Goal: Information Seeking & Learning: Learn about a topic

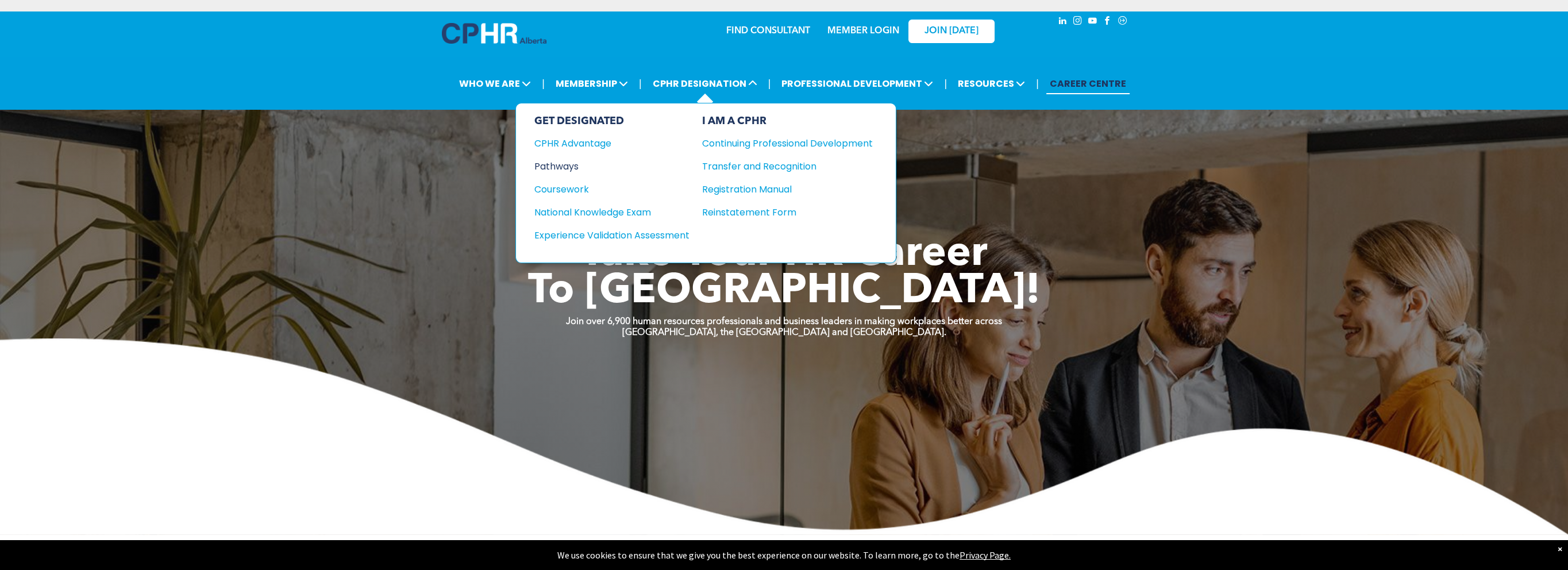
click at [566, 162] on div "Pathways" at bounding box center [605, 166] width 140 height 15
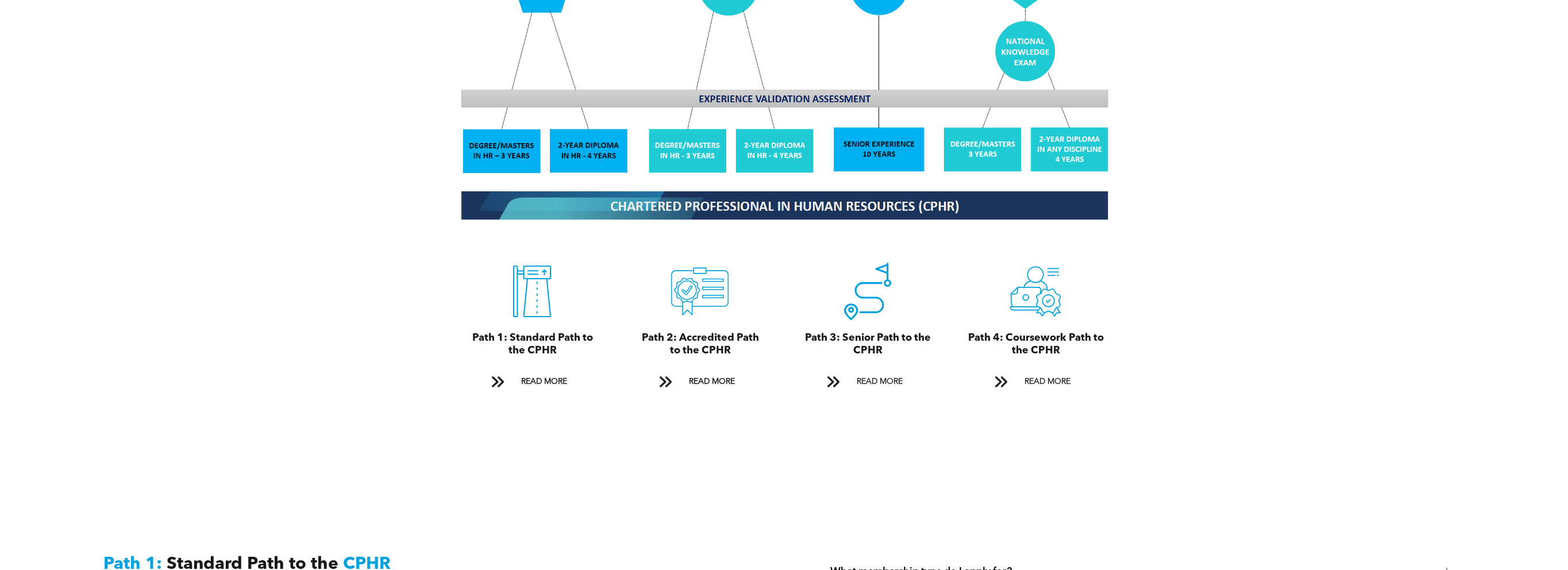
scroll to position [1495, 0]
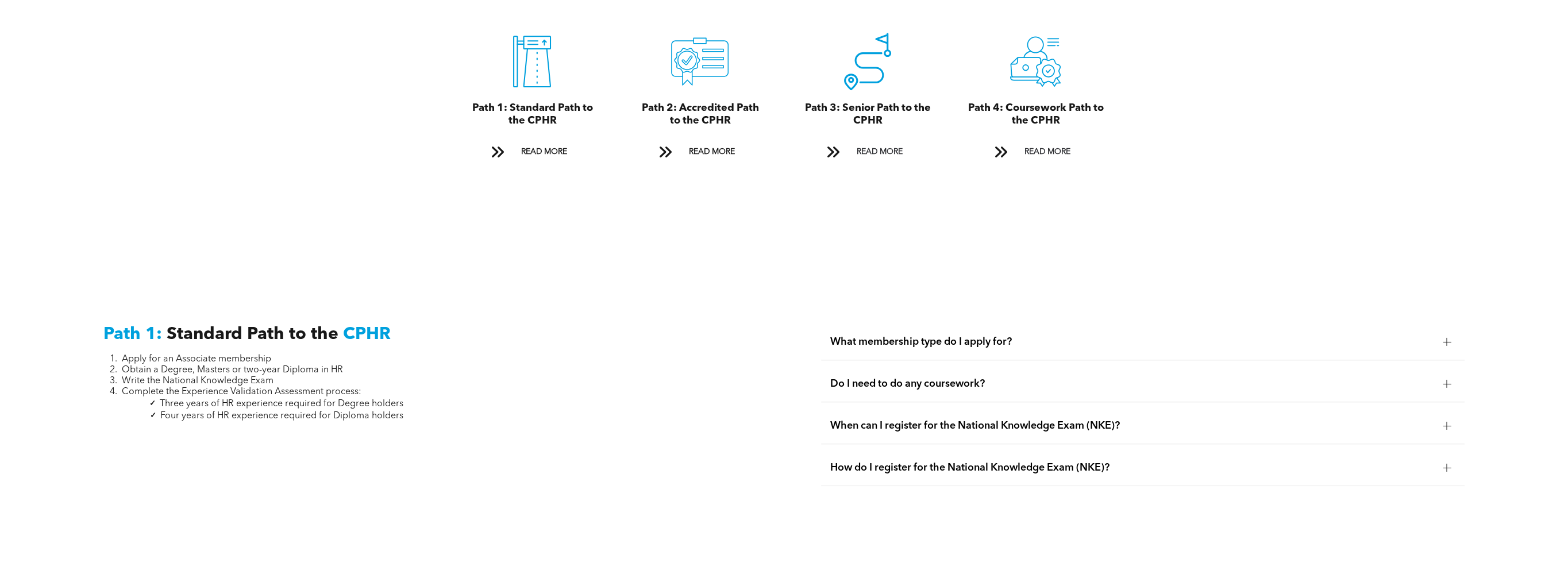
click at [1448, 380] on div at bounding box center [1446, 383] width 8 height 8
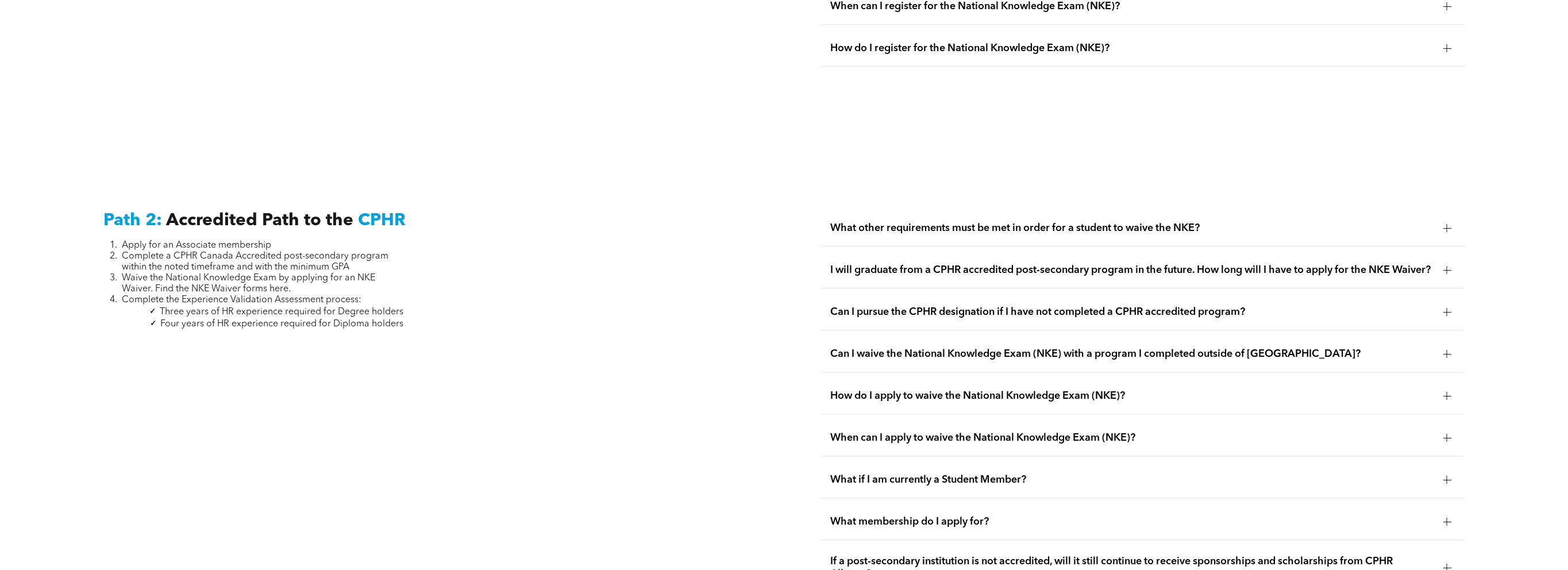
scroll to position [2012, 0]
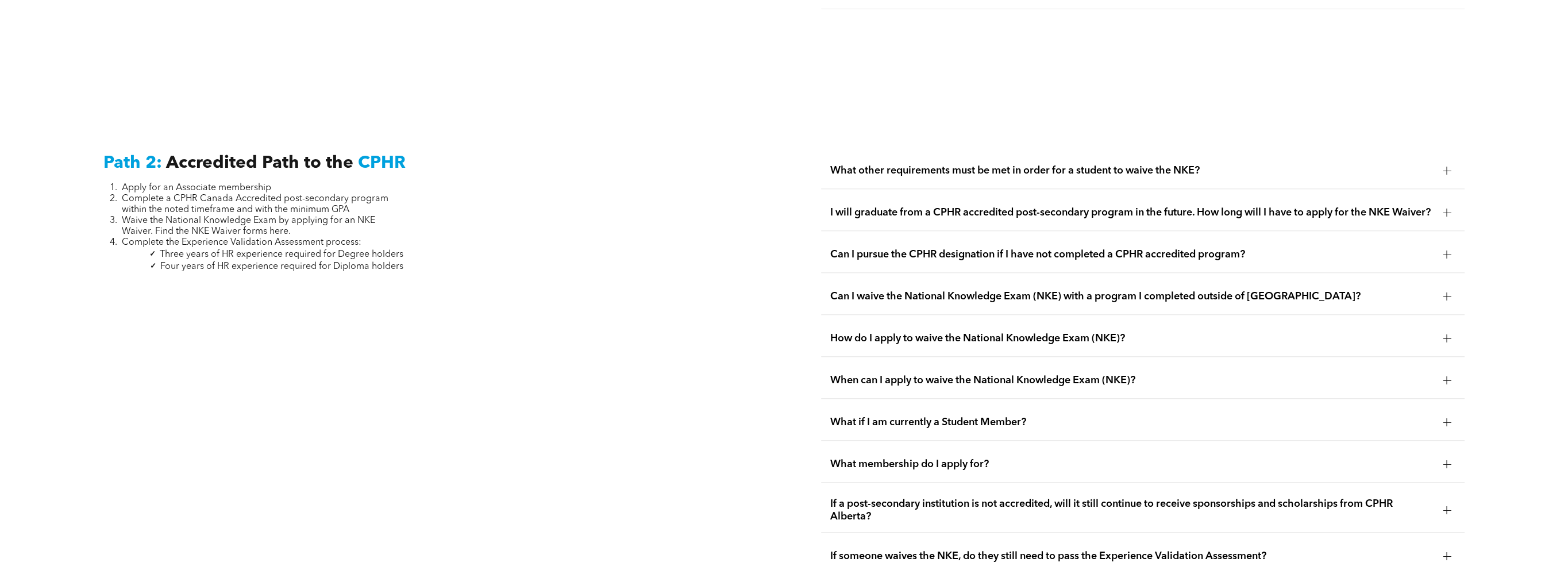
click at [1451, 288] on div at bounding box center [1446, 297] width 17 height 17
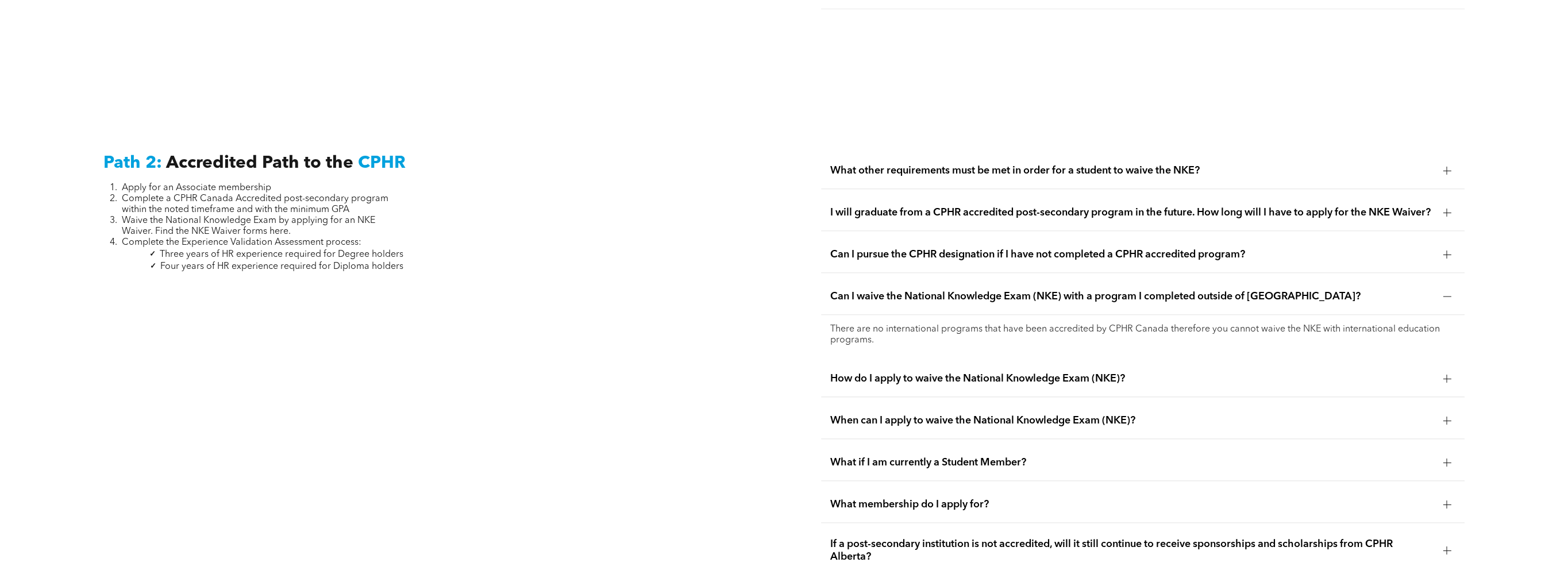
click at [1451, 289] on div at bounding box center [1446, 297] width 17 height 17
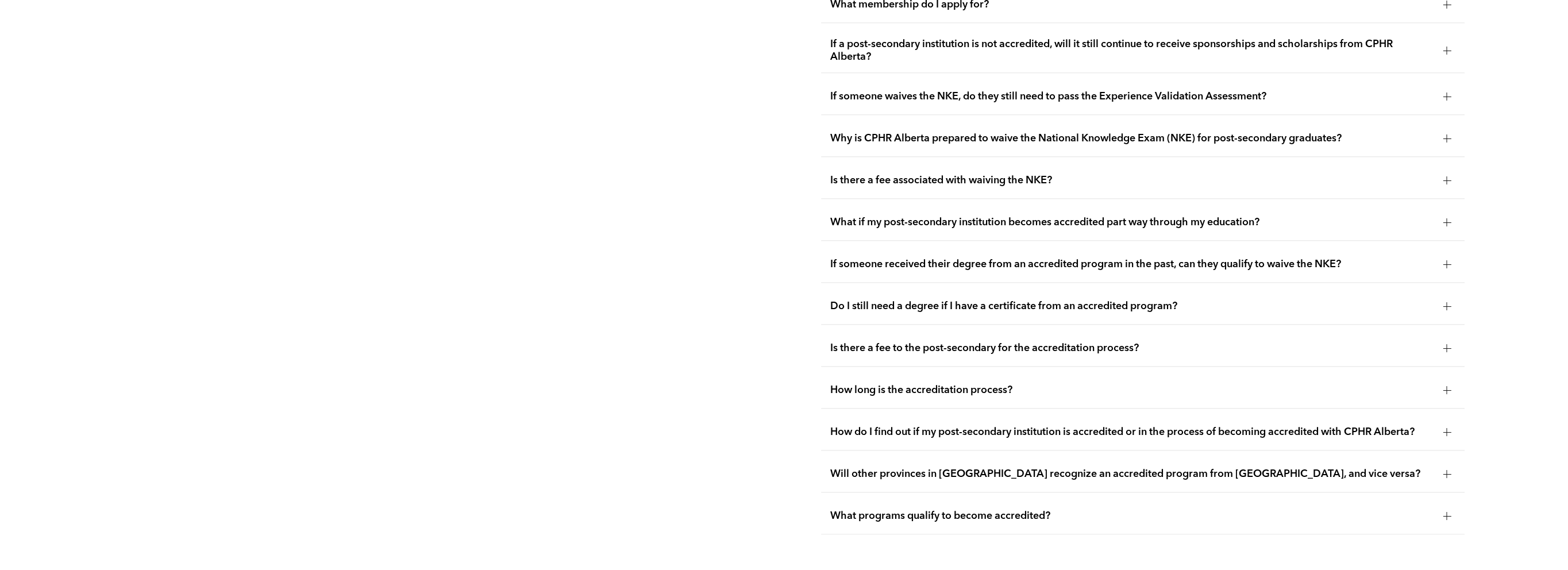
scroll to position [2530, 0]
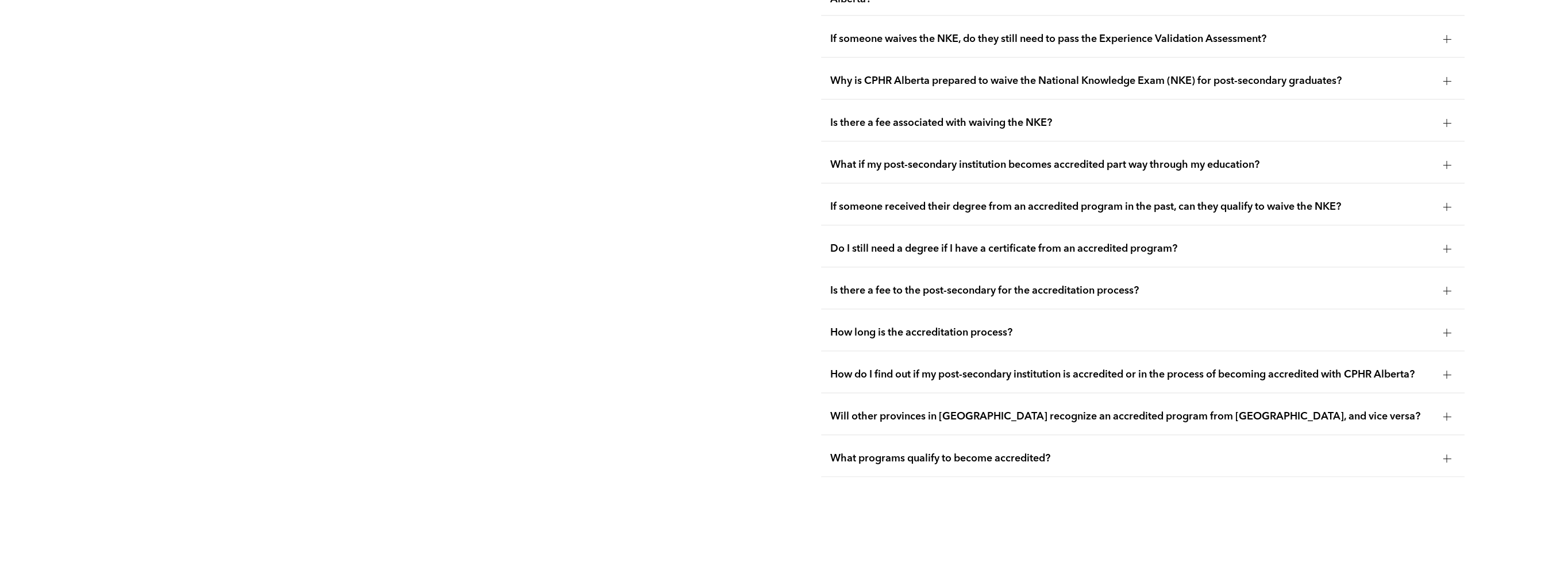
click at [1443, 371] on div at bounding box center [1446, 375] width 8 height 8
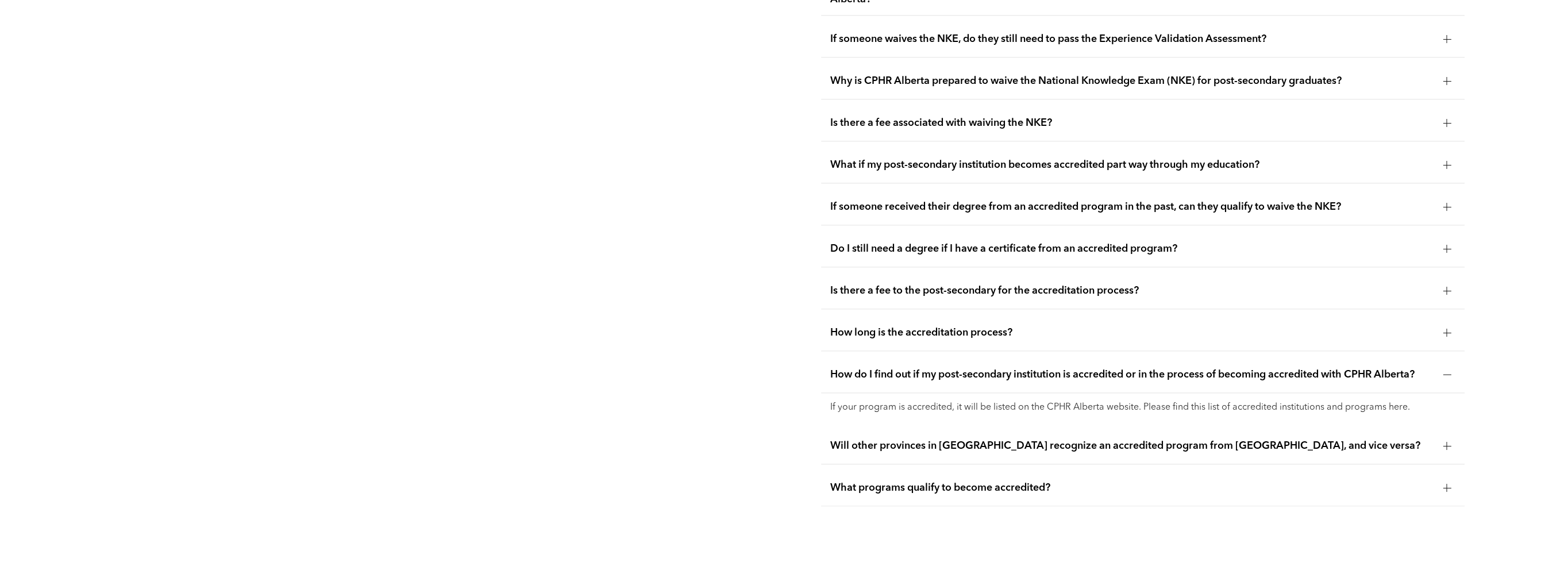
click at [1373, 403] on p "If your program is accredited, it will be listed on the CPHR Alberta website. P…" at bounding box center [1143, 408] width 626 height 11
click at [1165, 403] on p "If your program is accredited, it will be listed on the CPHR Alberta website. P…" at bounding box center [1143, 408] width 626 height 11
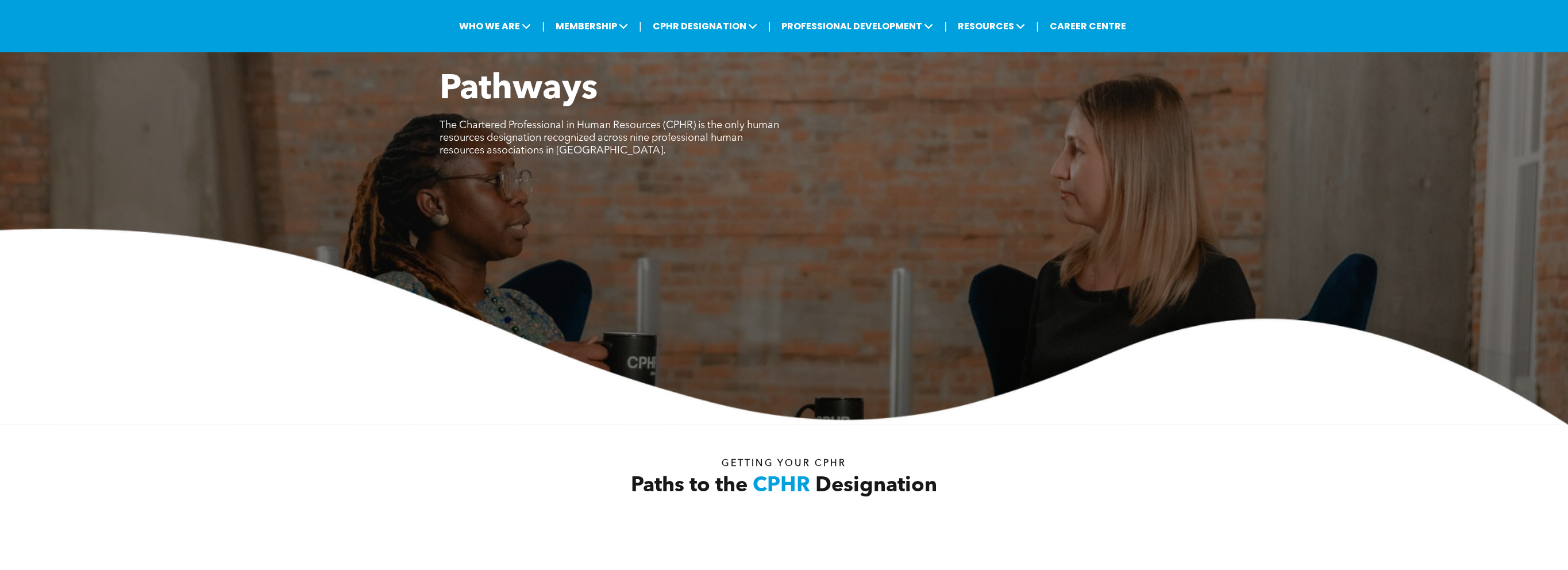
scroll to position [0, 0]
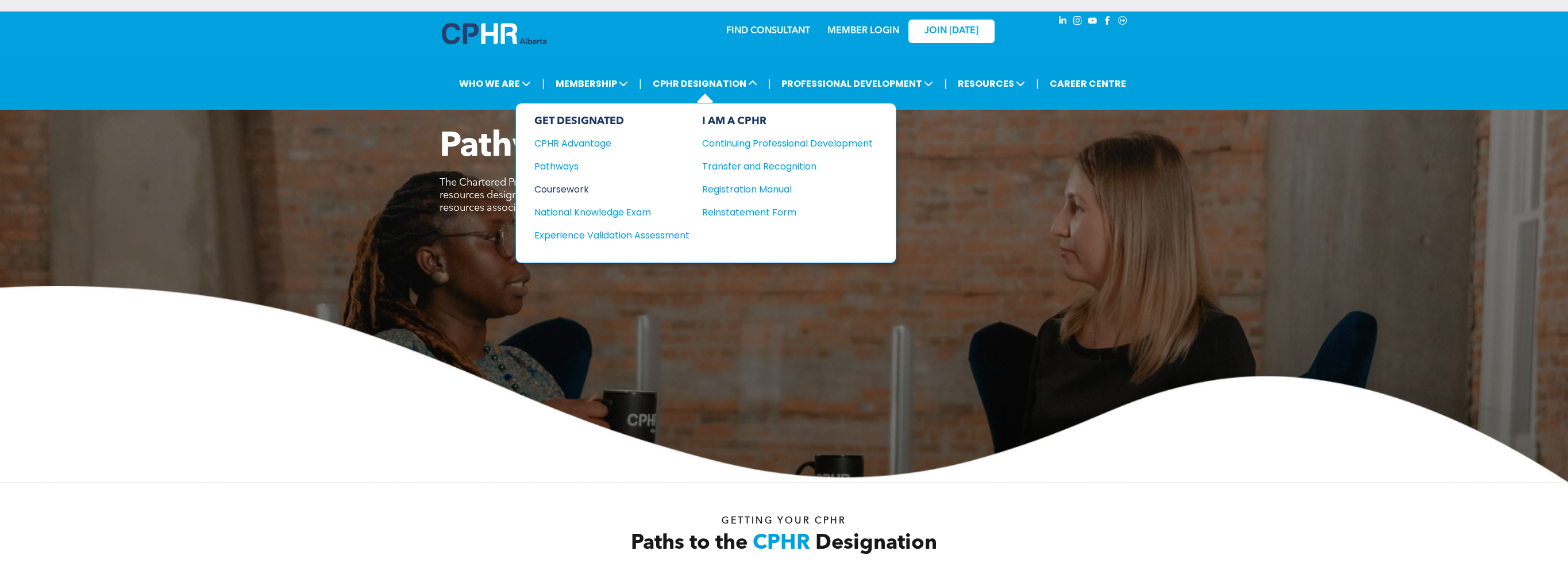
click at [561, 188] on div "Coursework" at bounding box center [605, 189] width 140 height 15
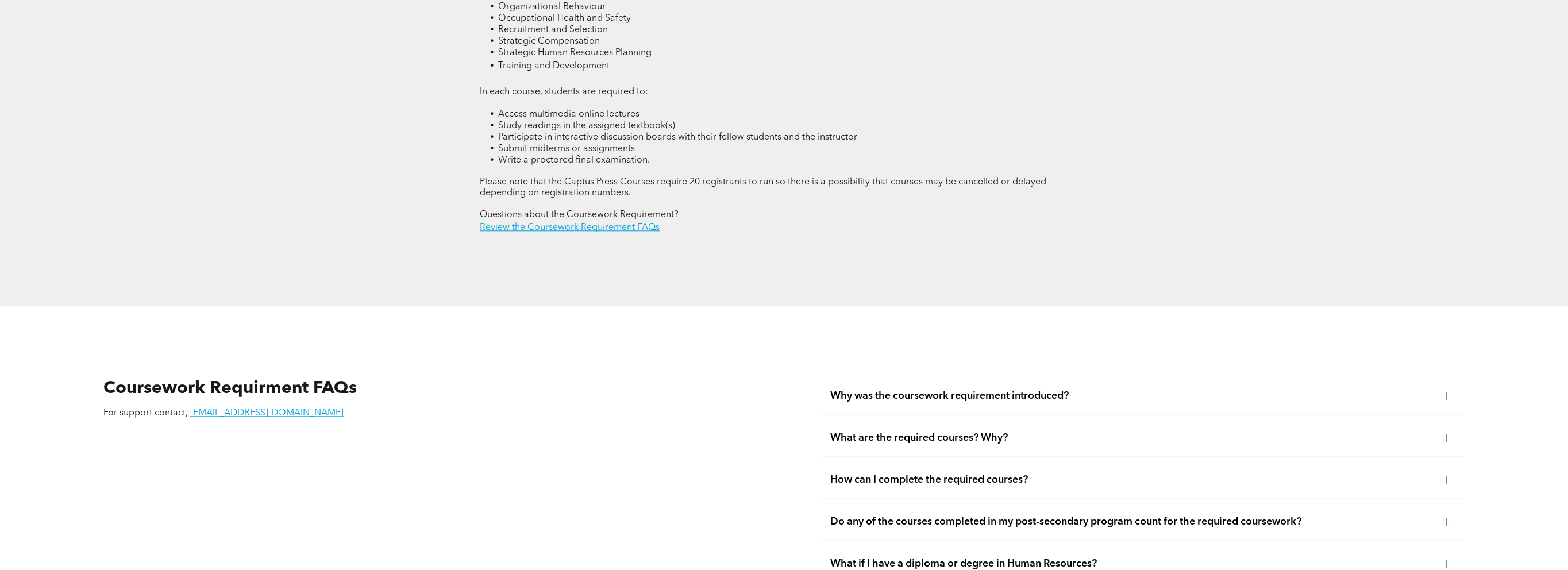
scroll to position [2184, 0]
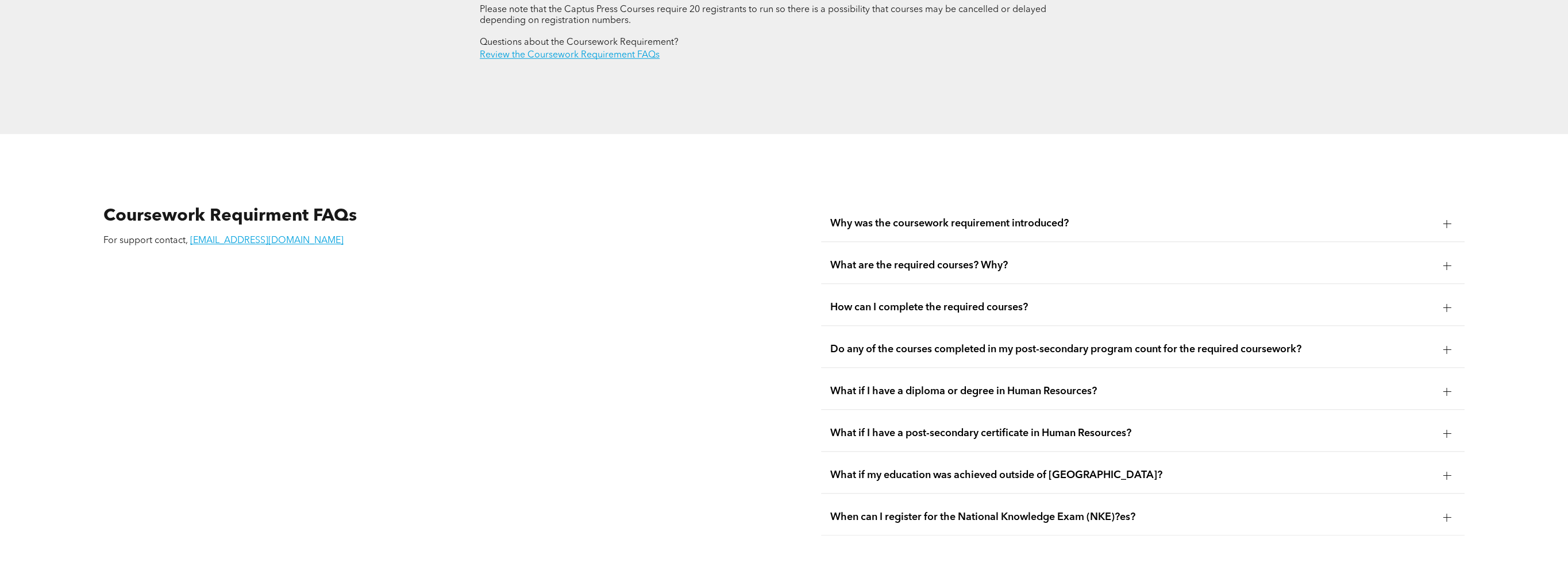
click at [1448, 392] on div at bounding box center [1446, 392] width 8 height 1
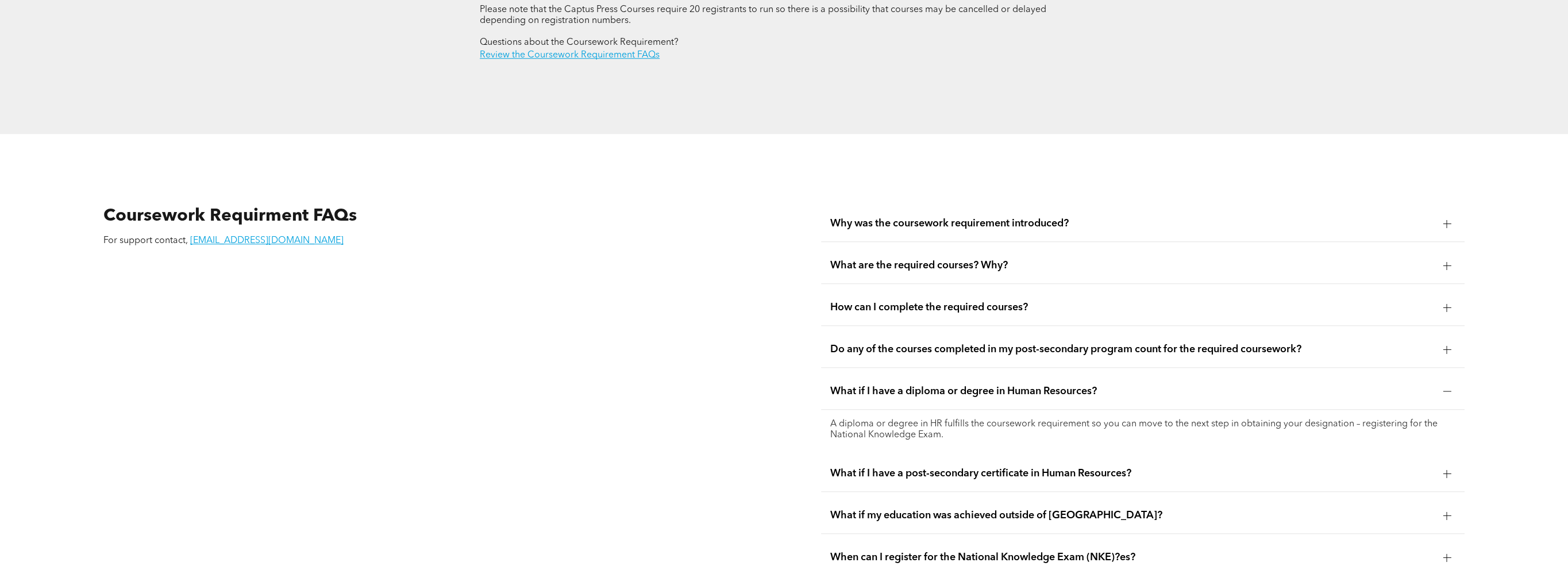
click at [1281, 419] on p "A diploma or degree in HR fulfills the coursework requirement so you can move t…" at bounding box center [1143, 430] width 626 height 22
click at [871, 438] on ul "Why was the coursework requirement introduced? CPHR Canada implemented the cour…" at bounding box center [1143, 391] width 644 height 370
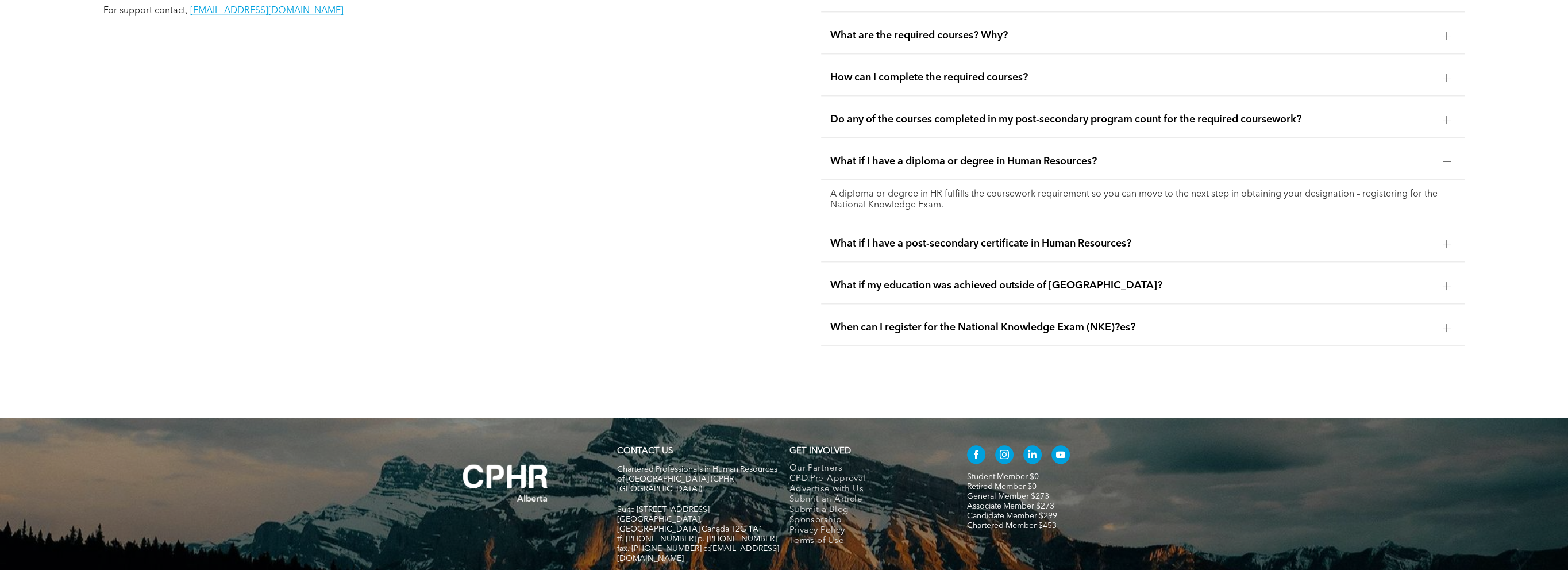
click at [1438, 236] on div at bounding box center [1446, 244] width 17 height 17
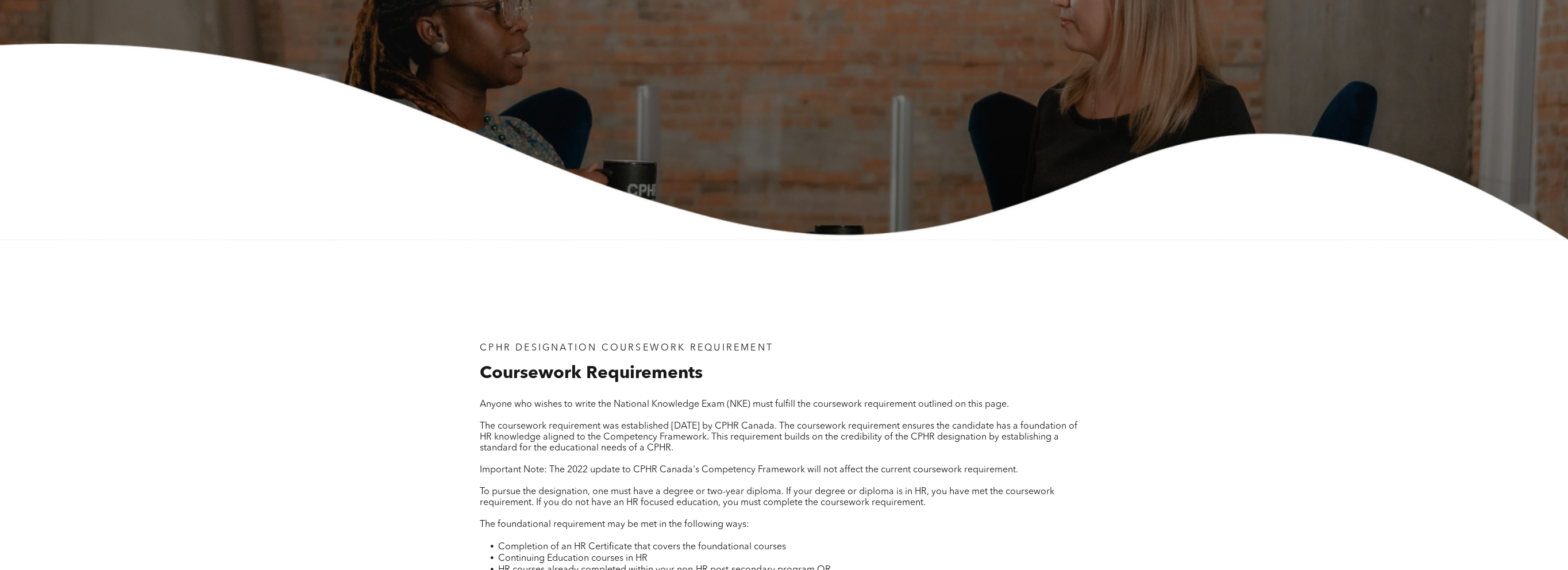
scroll to position [0, 0]
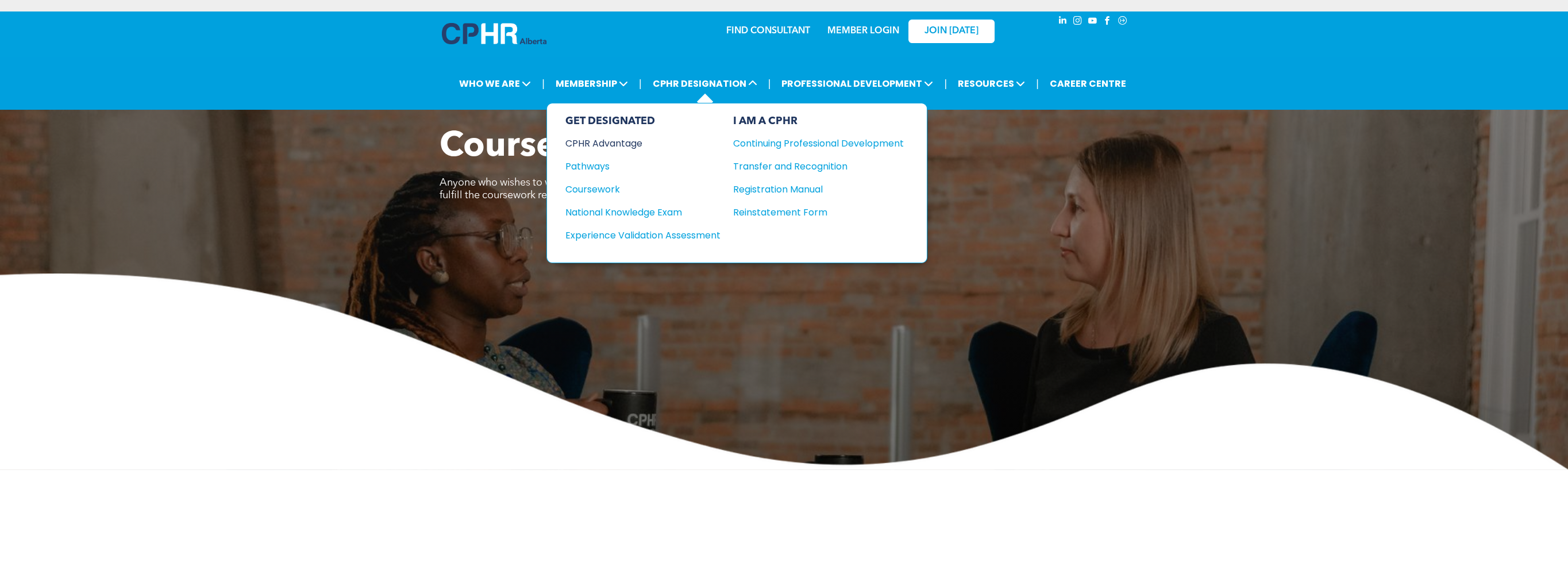
click at [616, 143] on div "CPHR Advantage" at bounding box center [635, 143] width 140 height 15
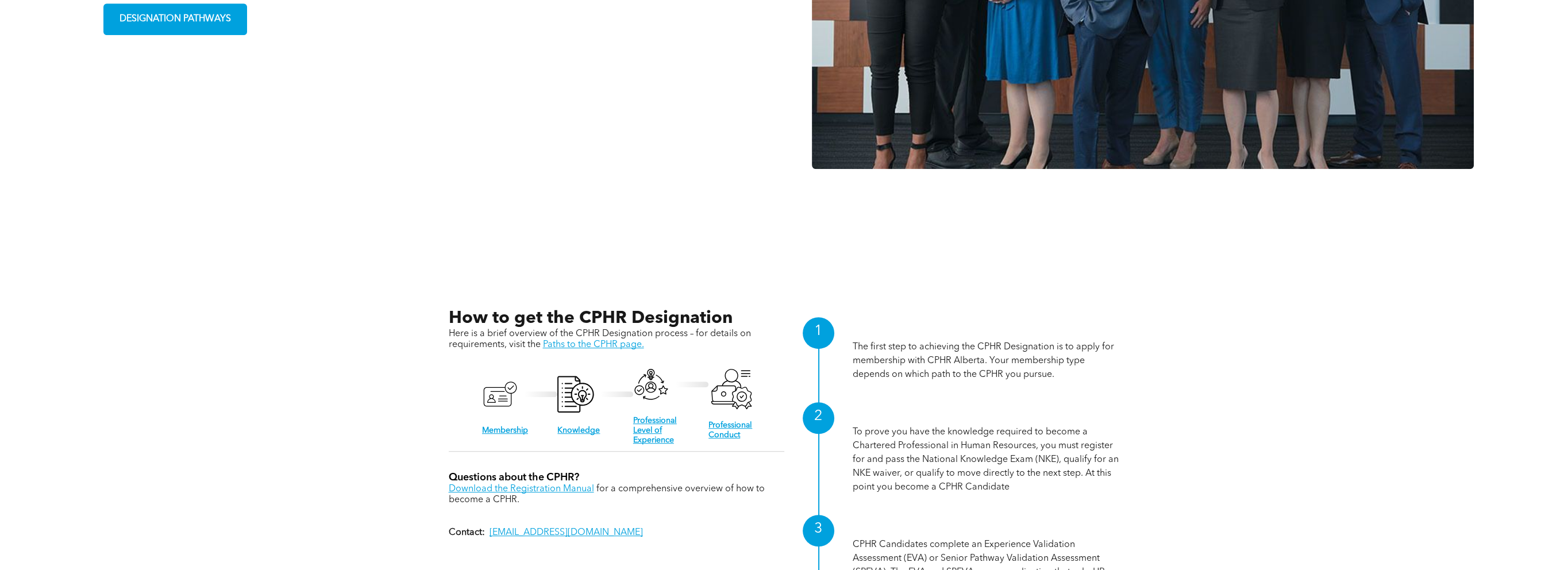
scroll to position [1552, 0]
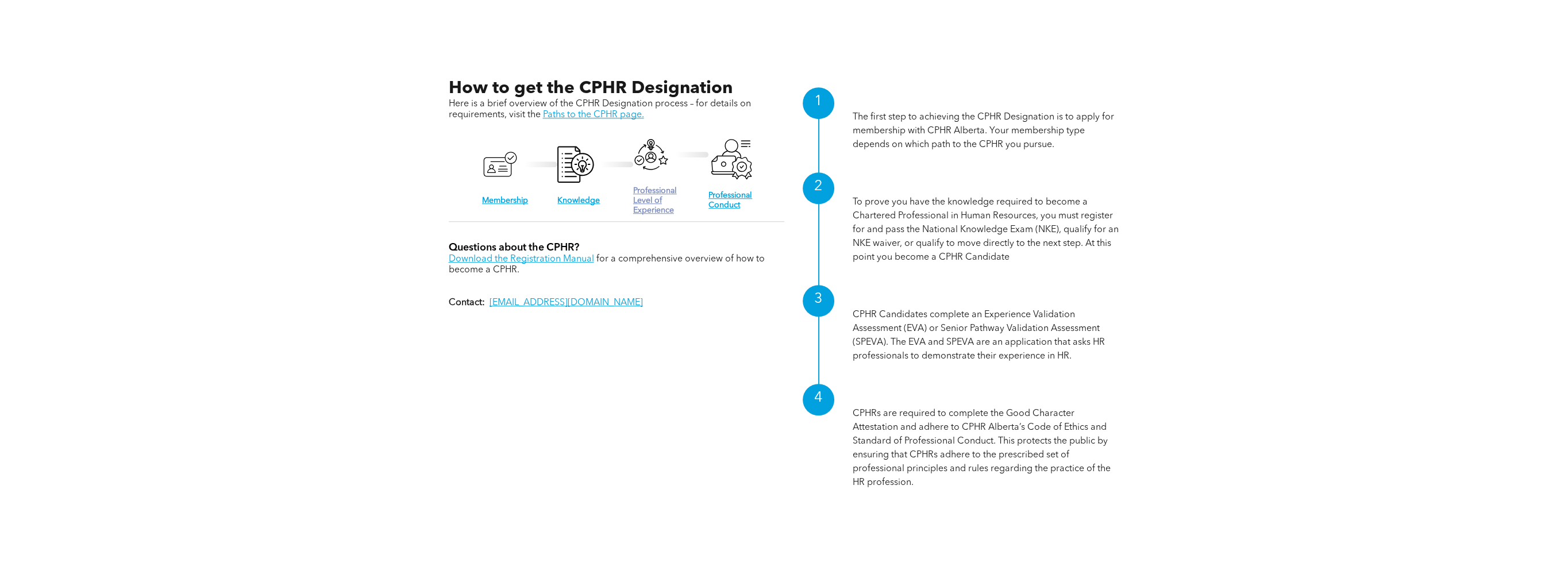
click at [648, 201] on link "Professional Level of Experience" at bounding box center [654, 201] width 43 height 27
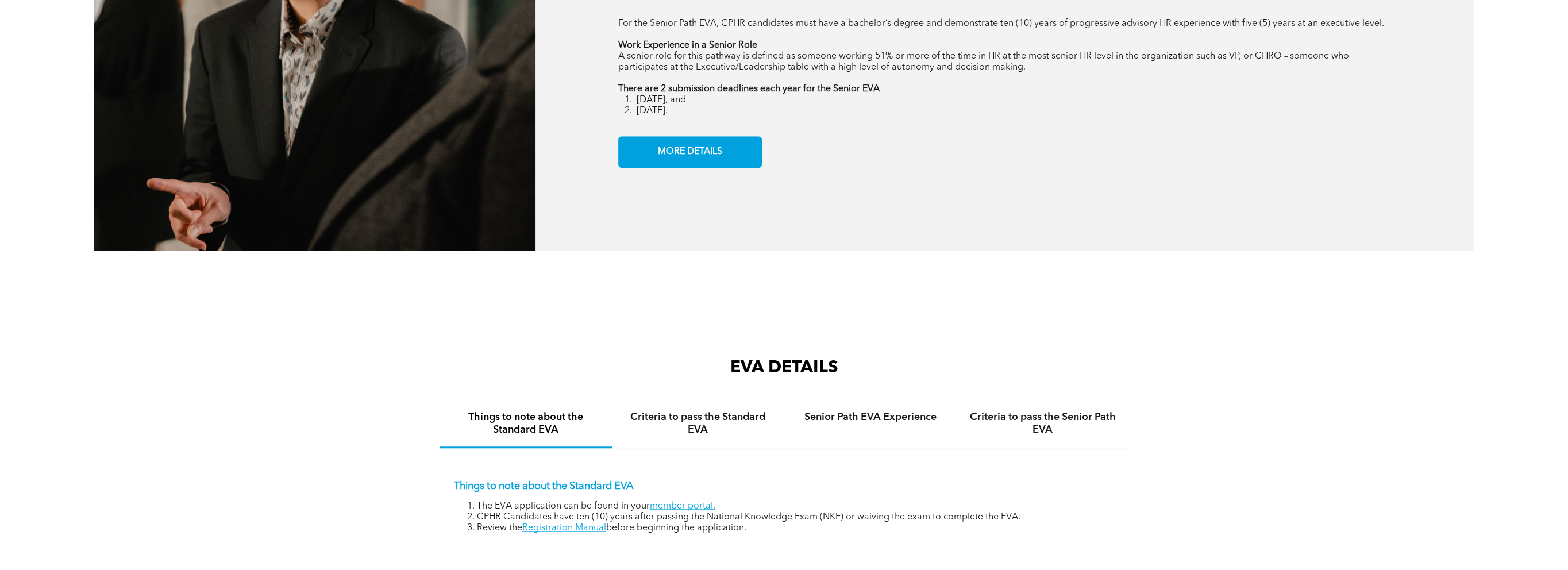
scroll to position [2127, 0]
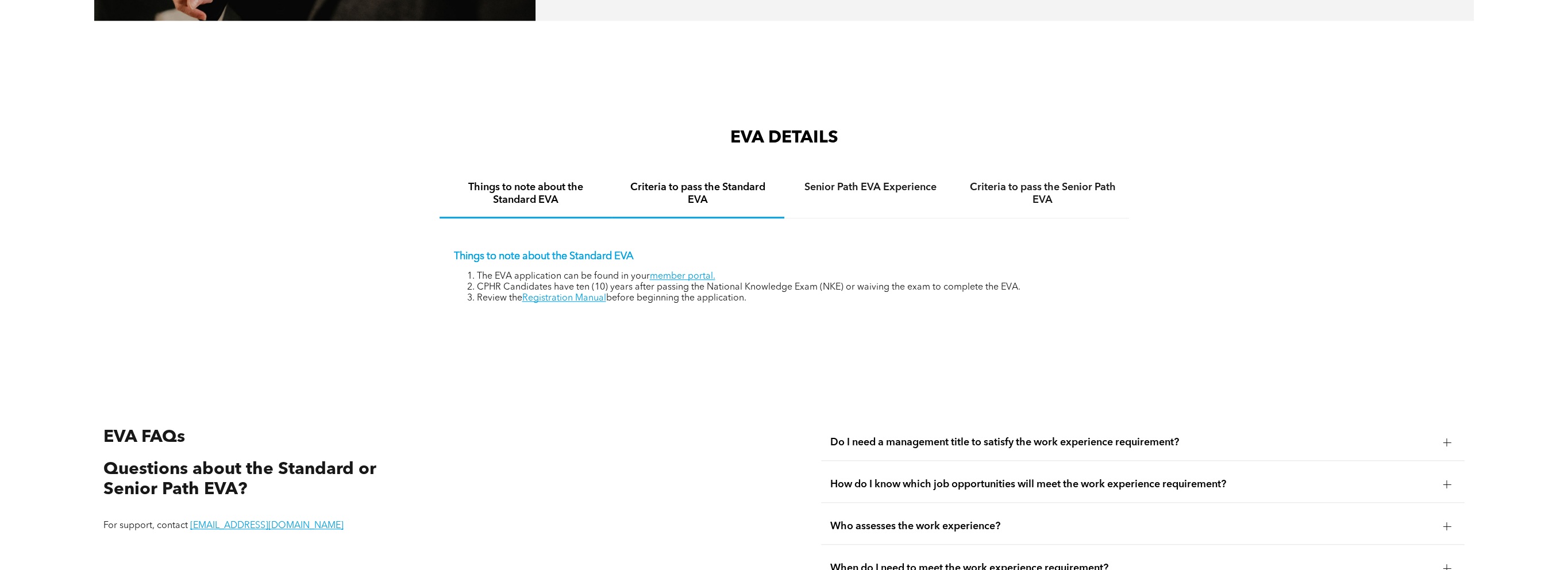
click at [675, 214] on div "Criteria to pass the Standard EVA" at bounding box center [698, 195] width 172 height 48
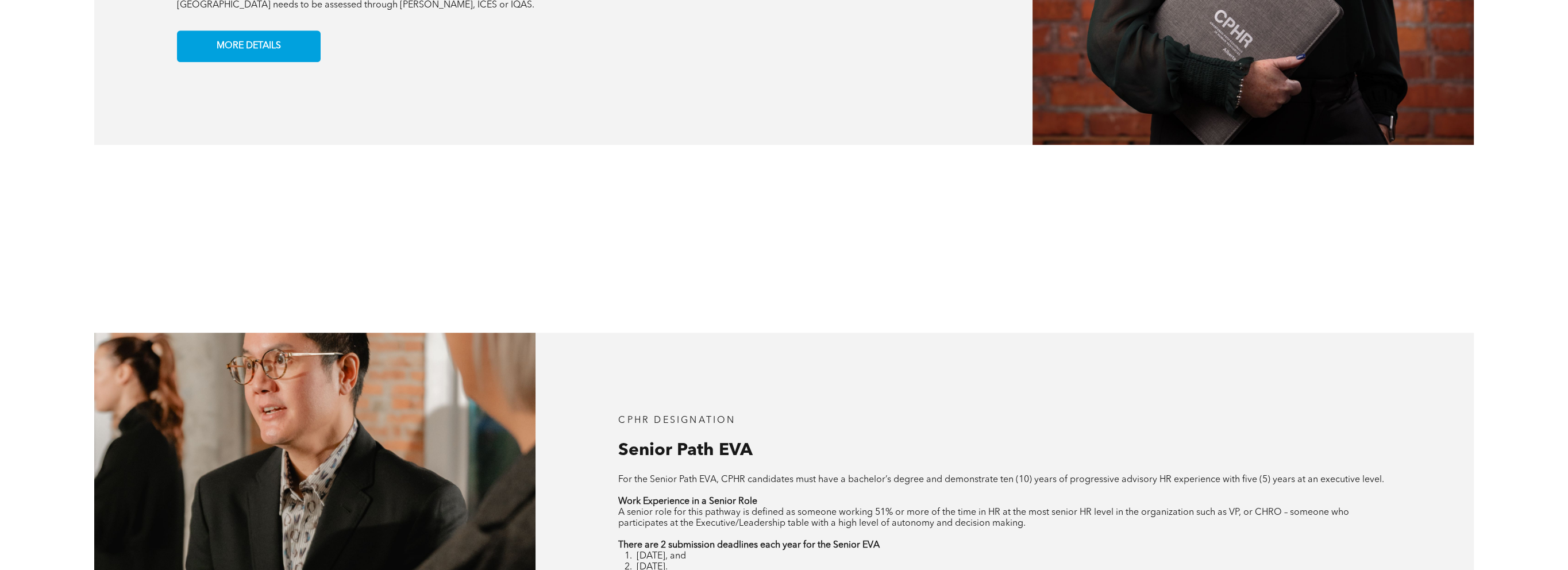
scroll to position [1211, 0]
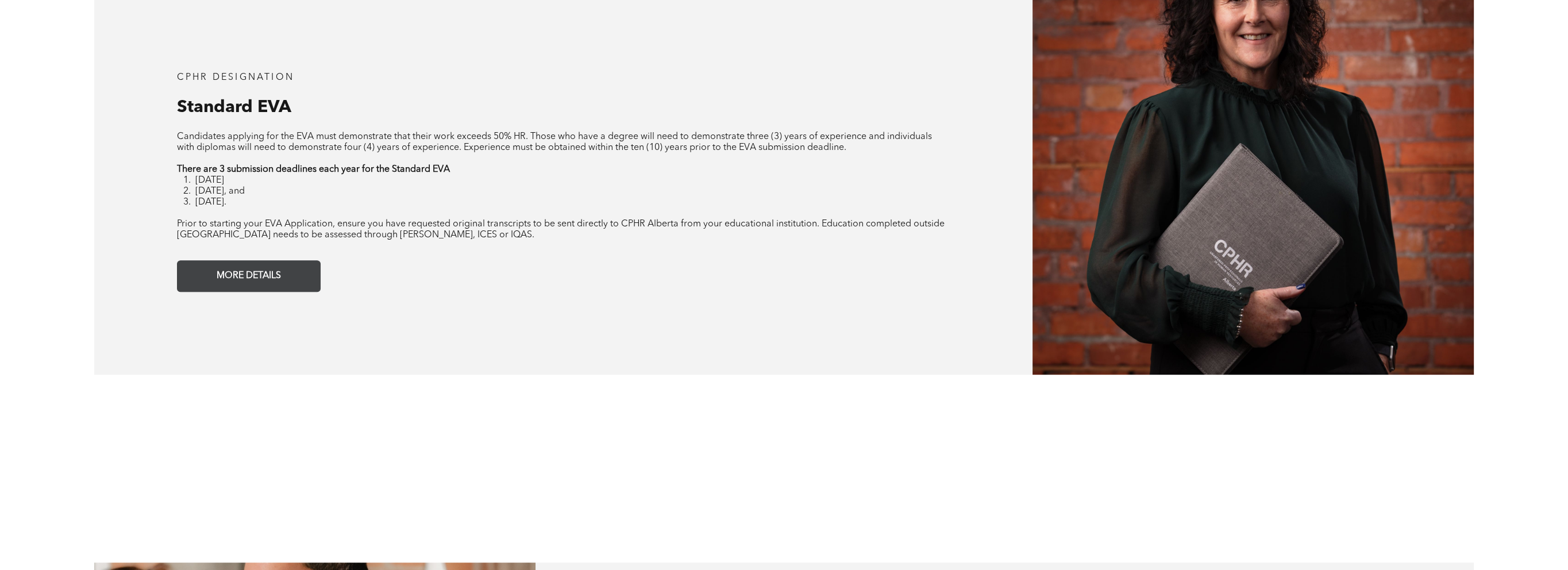
click at [275, 269] on span "MORE DETAILS" at bounding box center [248, 276] width 72 height 22
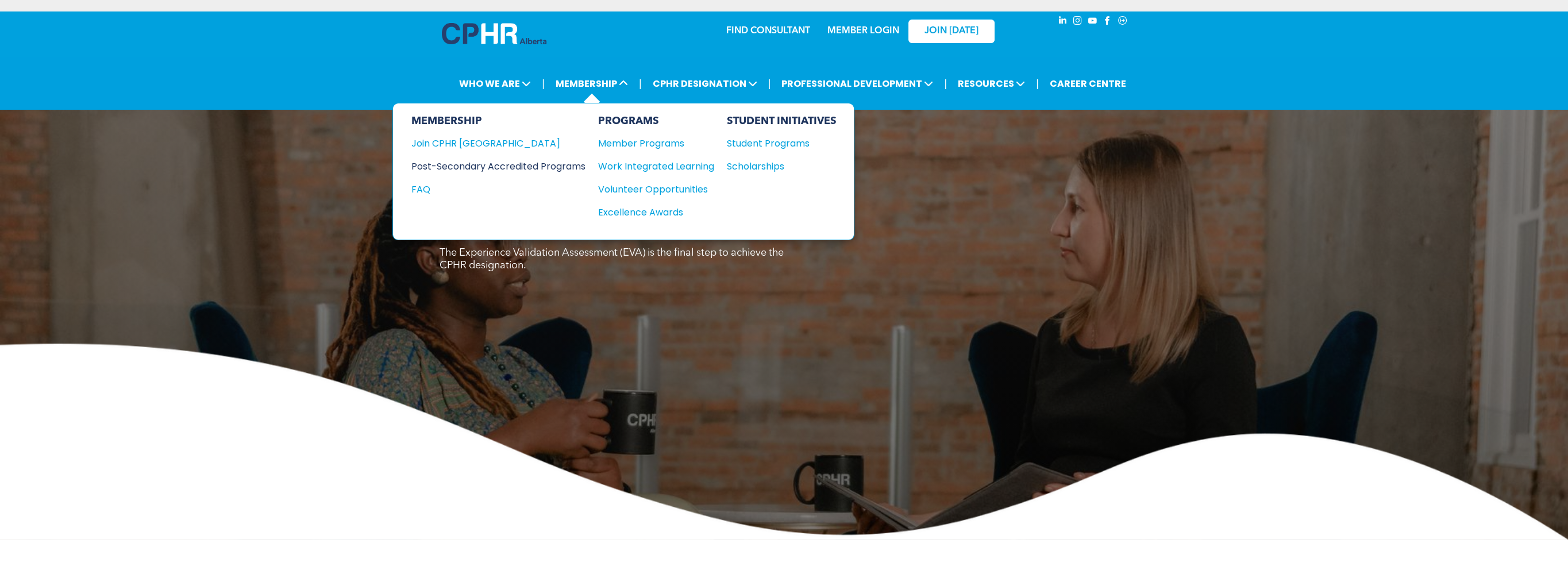
click at [568, 162] on div "Post-Secondary Accredited Programs" at bounding box center [489, 166] width 157 height 15
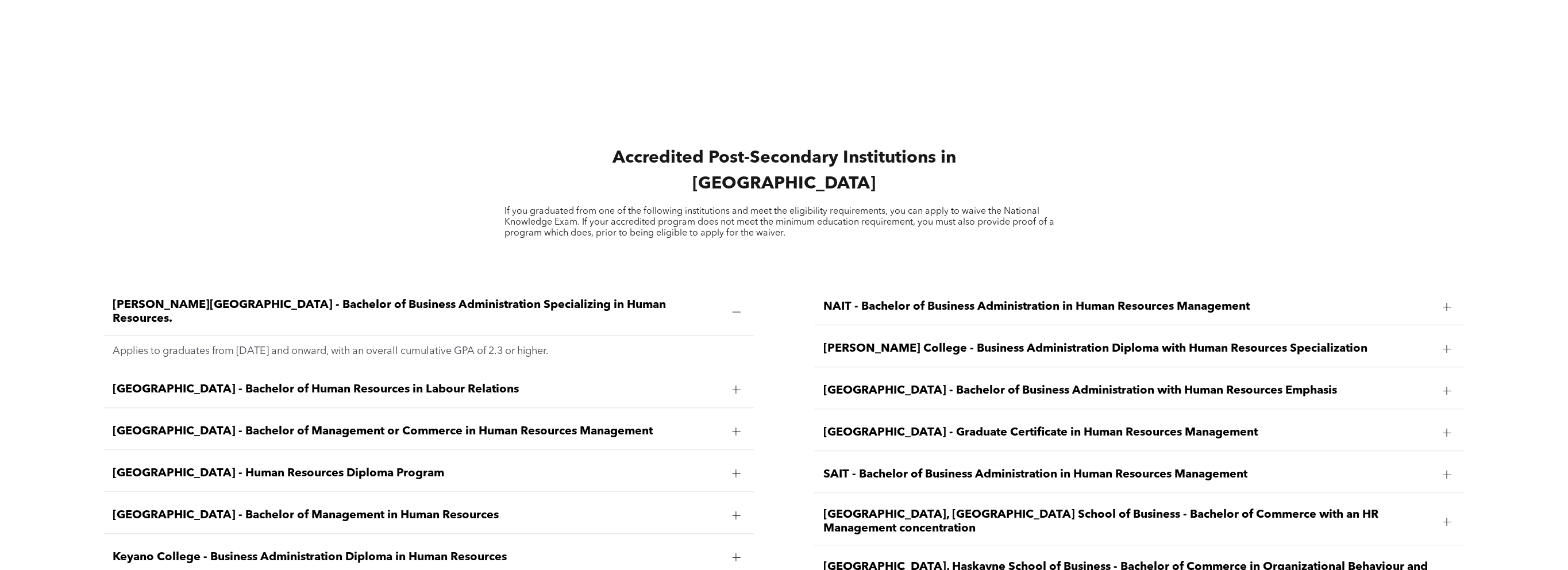
scroll to position [1955, 0]
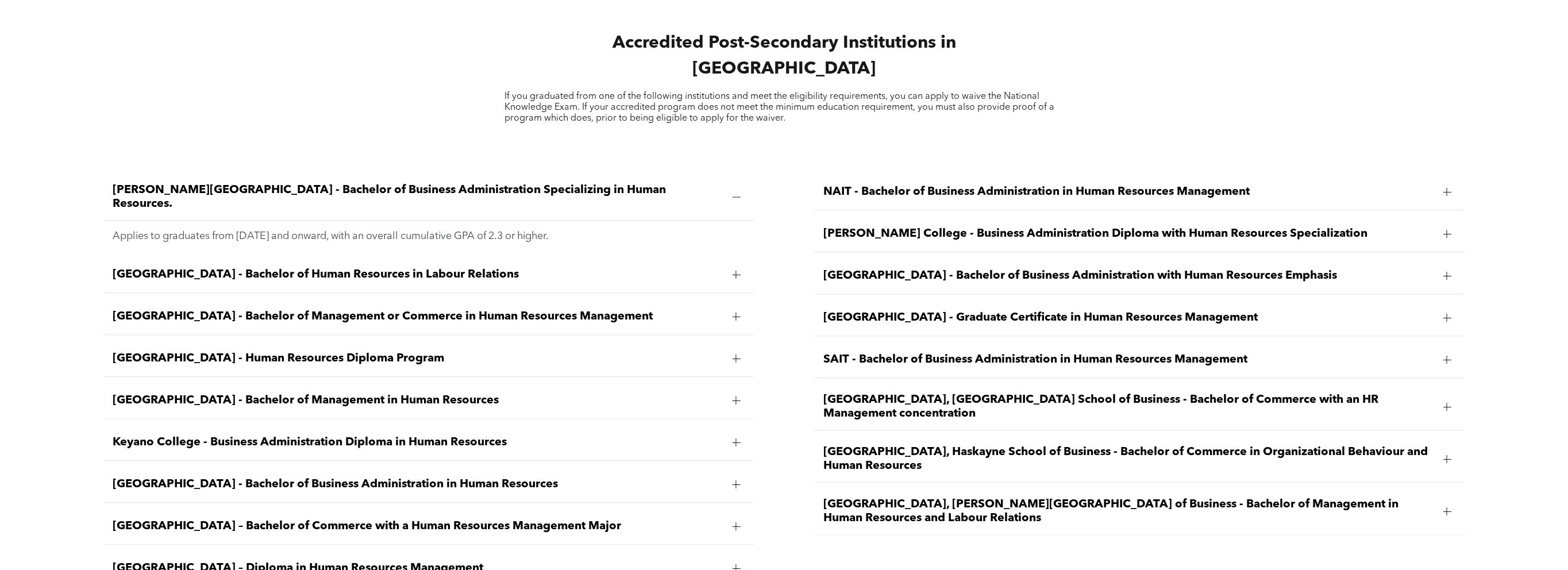
click at [738, 350] on div at bounding box center [736, 358] width 17 height 17
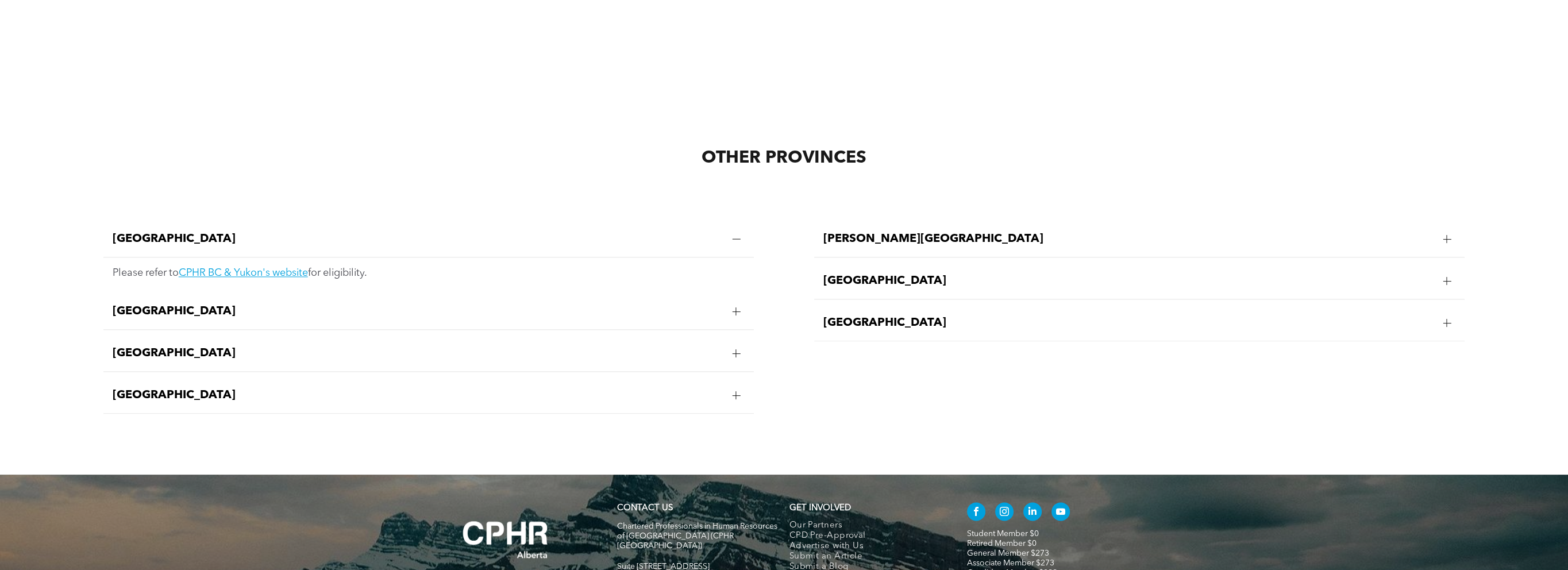
scroll to position [2644, 0]
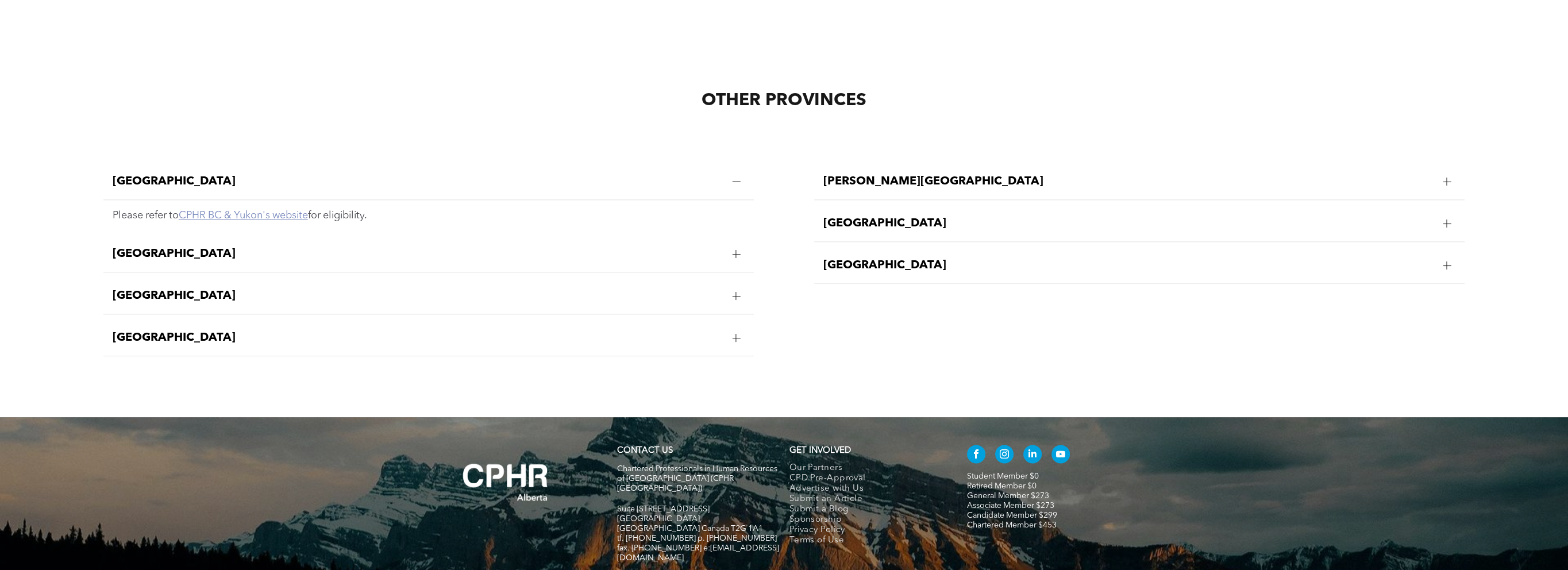
click at [250, 211] on link "CPHR BC & Yukon's website" at bounding box center [244, 216] width 130 height 10
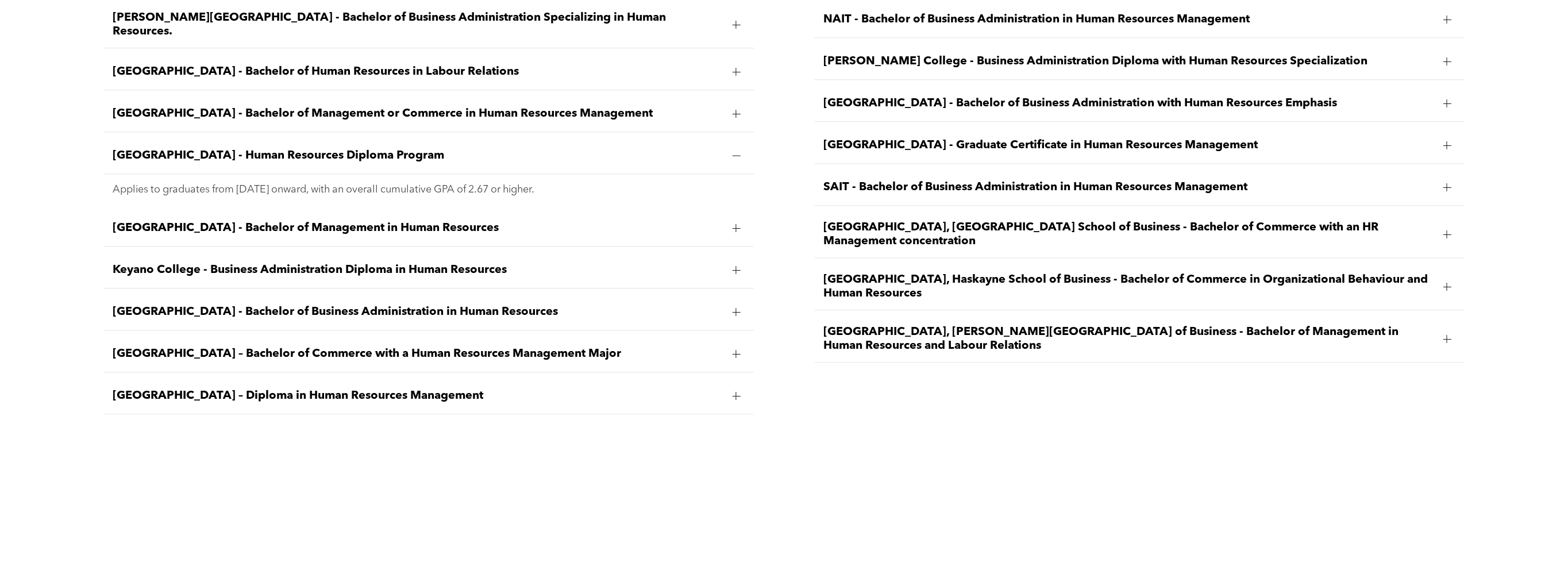
scroll to position [2070, 0]
